Goal: Check status

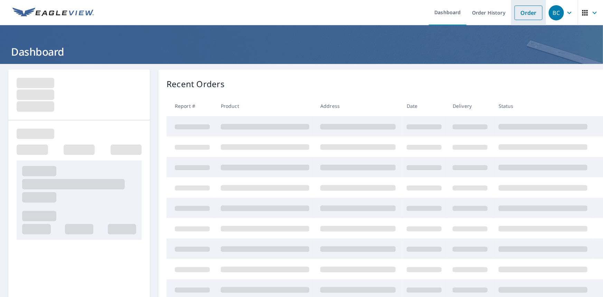
click at [526, 17] on link "Order" at bounding box center [529, 13] width 28 height 15
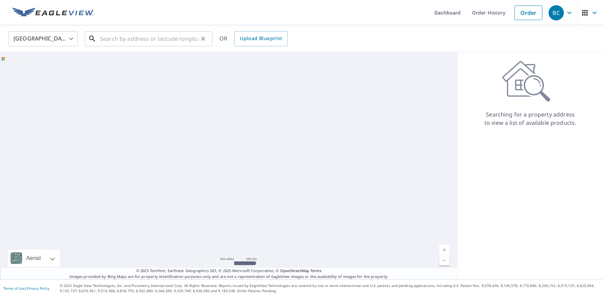
click at [169, 39] on input "text" at bounding box center [149, 38] width 98 height 19
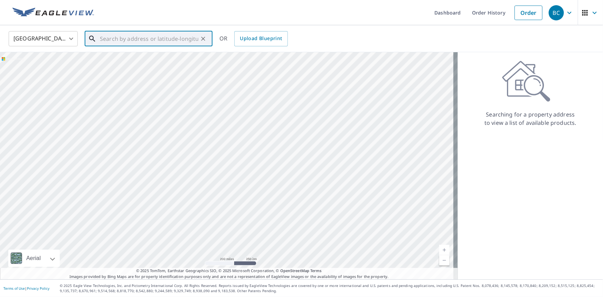
paste input "1599 Rich Dr"
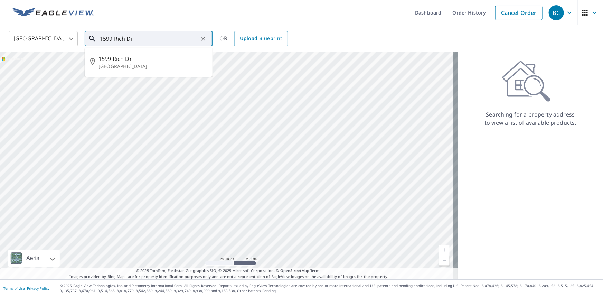
click at [158, 38] on input "1599 Rich Dr" at bounding box center [149, 38] width 98 height 19
paste input "95993-5253"
click at [144, 63] on p "[GEOGRAPHIC_DATA]" at bounding box center [152, 66] width 109 height 7
type input "[STREET_ADDRESS][PERSON_NAME]"
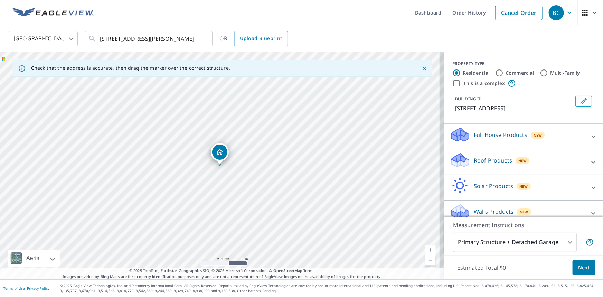
click at [221, 155] on icon "Dropped pin, building 1, Residential property, 1599 Rich Dr Yuba City, CA 95993" at bounding box center [220, 152] width 8 height 8
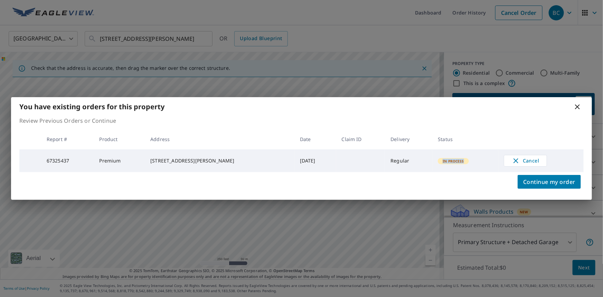
drag, startPoint x: 459, startPoint y: 160, endPoint x: 434, endPoint y: 159, distance: 24.9
click at [439, 159] on span "In Process" at bounding box center [454, 161] width 30 height 5
copy span "In Process"
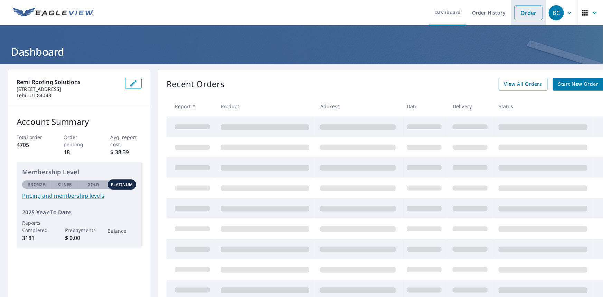
click at [518, 8] on link "Order" at bounding box center [529, 13] width 28 height 15
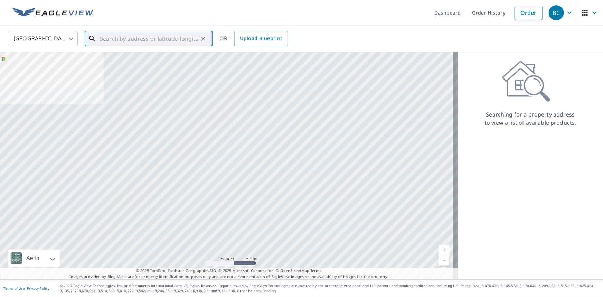
click at [165, 38] on input "text" at bounding box center [149, 38] width 98 height 19
paste input "1599 Rich Dr"
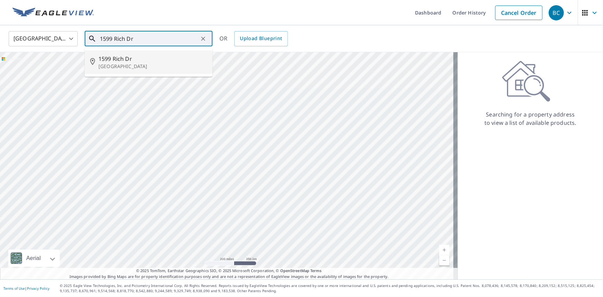
click at [152, 64] on p "[GEOGRAPHIC_DATA]" at bounding box center [152, 66] width 109 height 7
type input "[STREET_ADDRESS][PERSON_NAME]"
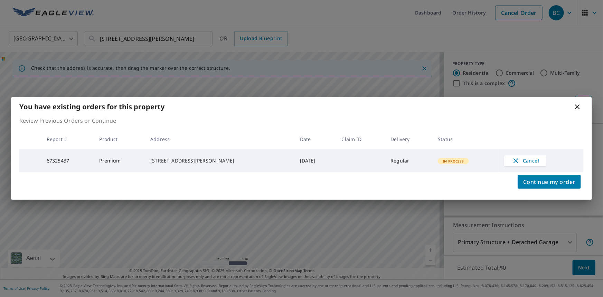
click at [577, 105] on icon at bounding box center [577, 106] width 5 height 5
